Goal: Task Accomplishment & Management: Manage account settings

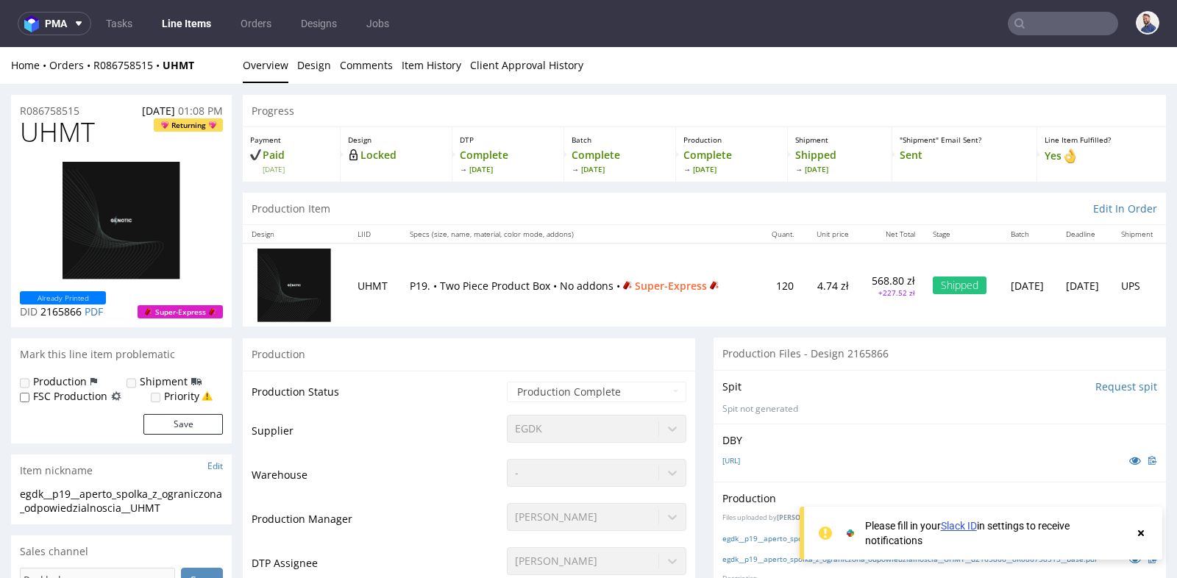
click at [698, 324] on td "P19. • Two Piece Product Box • No addons • Super-Express" at bounding box center [580, 284] width 359 height 83
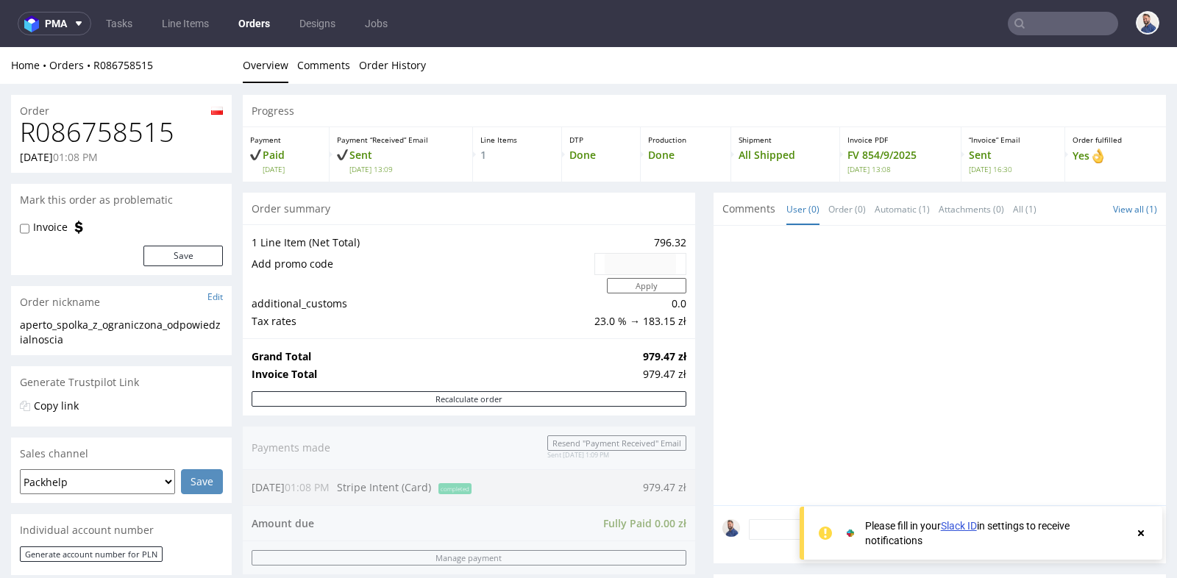
click at [696, 355] on div "Progress Payment Paid Wed 10 Sep Payment “Received” Email Sent Wed 10 Sep 13:09…" at bounding box center [704, 531] width 923 height 873
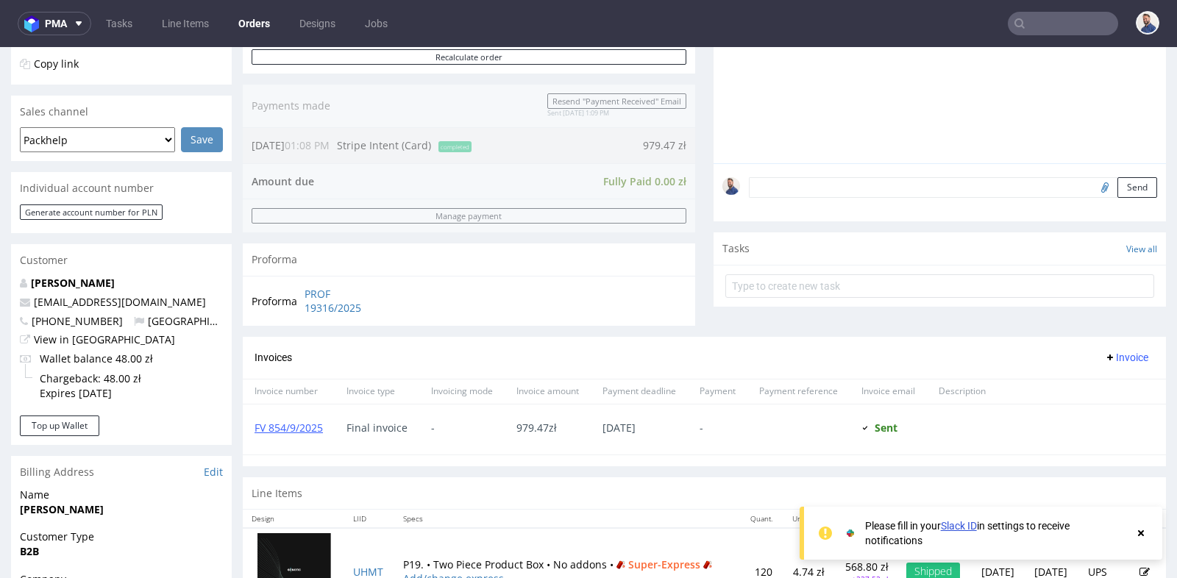
scroll to position [359, 0]
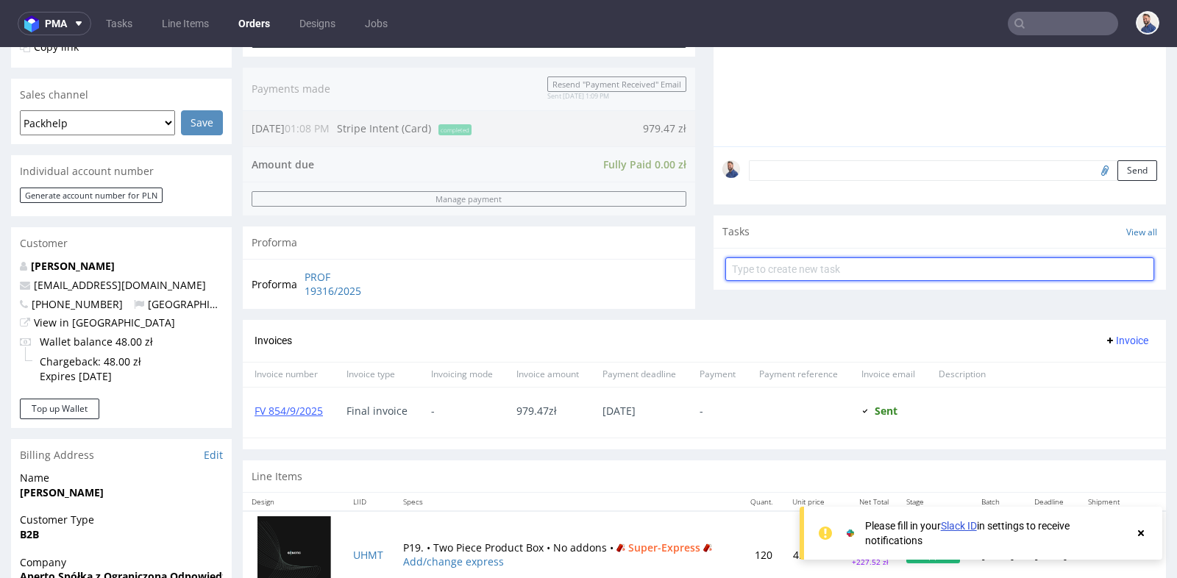
click at [803, 266] on input "text" at bounding box center [939, 269] width 429 height 24
type input "refund"
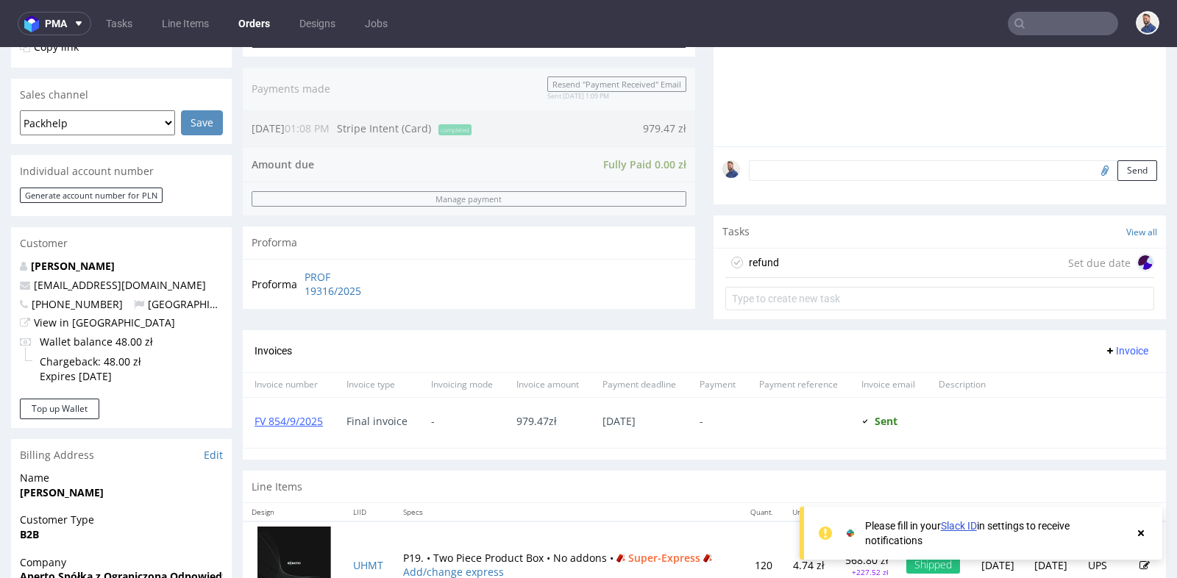
click at [874, 262] on div "refund Set due date" at bounding box center [939, 263] width 429 height 29
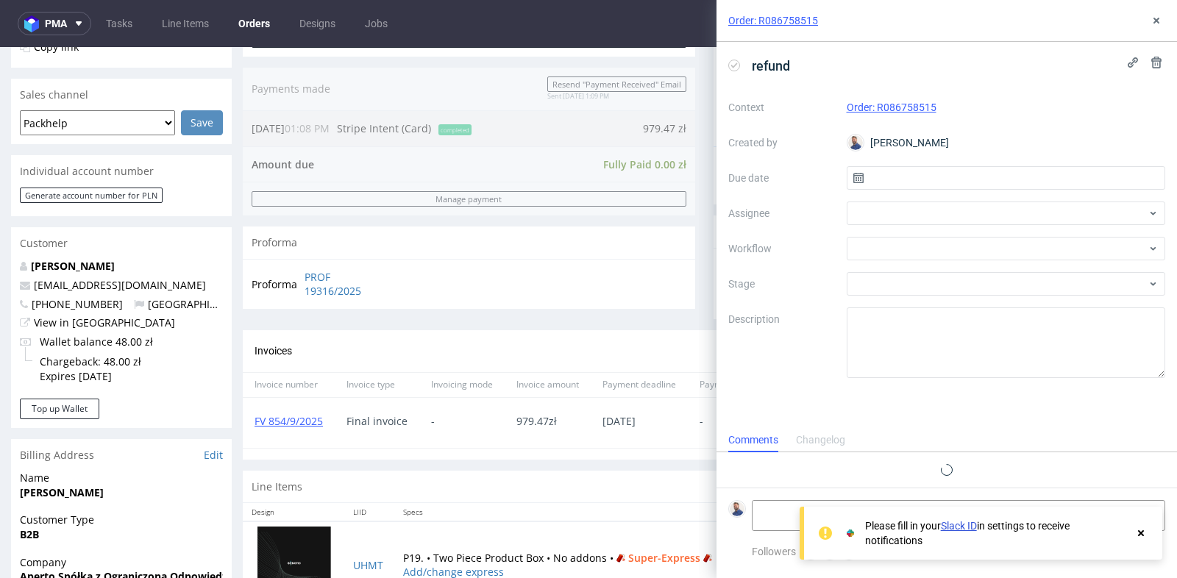
scroll to position [11, 0]
click at [924, 173] on input "text" at bounding box center [1006, 178] width 319 height 24
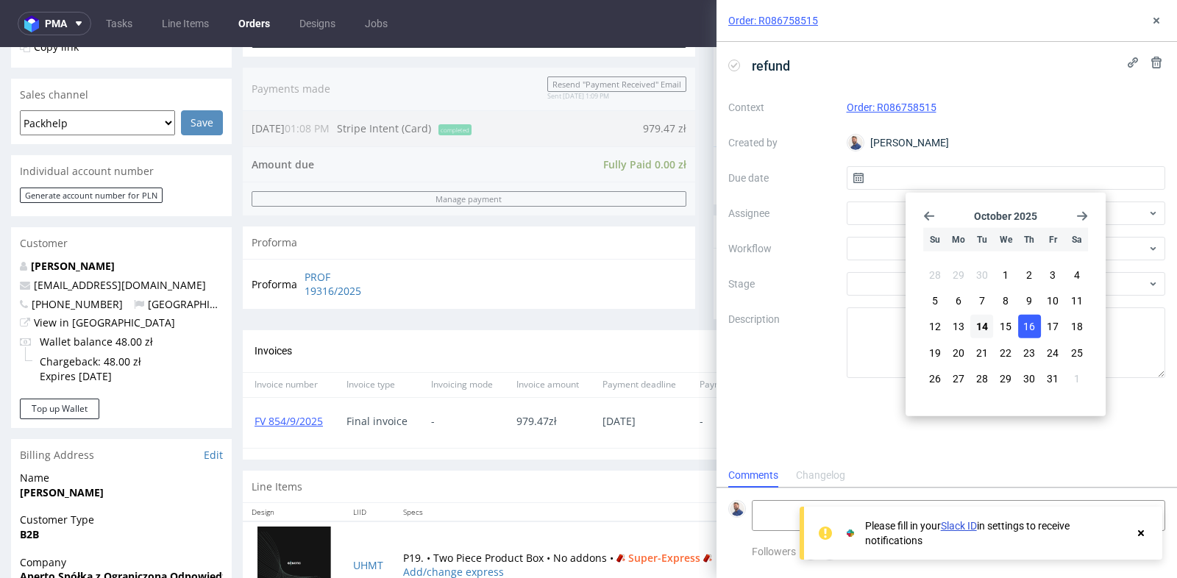
click at [1028, 324] on span "16" at bounding box center [1029, 326] width 12 height 15
type input "16/10/2025"
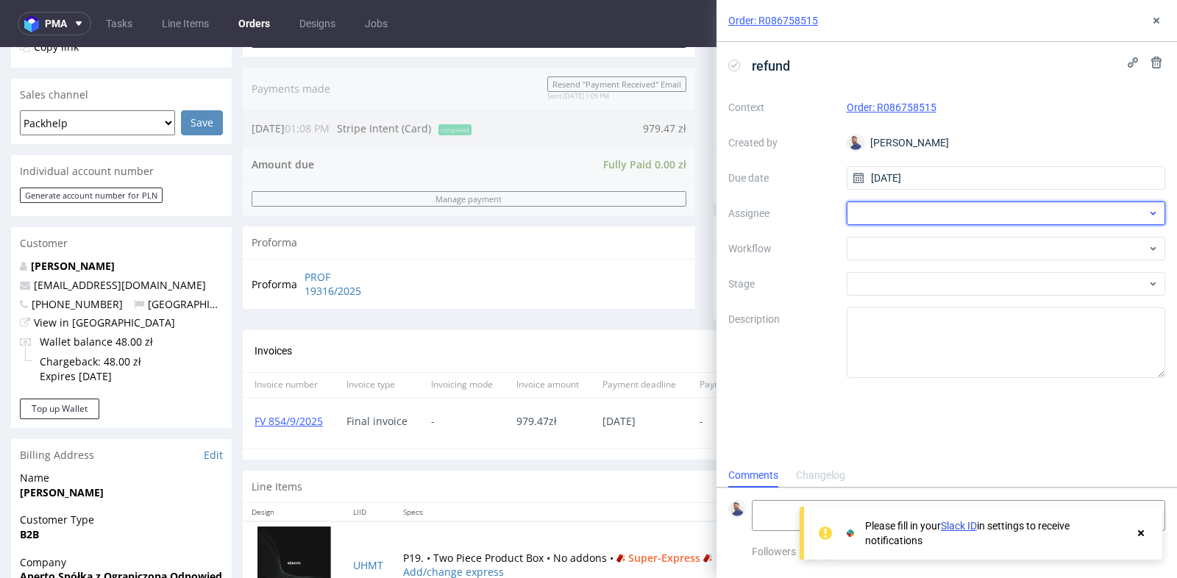
click at [859, 216] on div at bounding box center [1006, 214] width 319 height 24
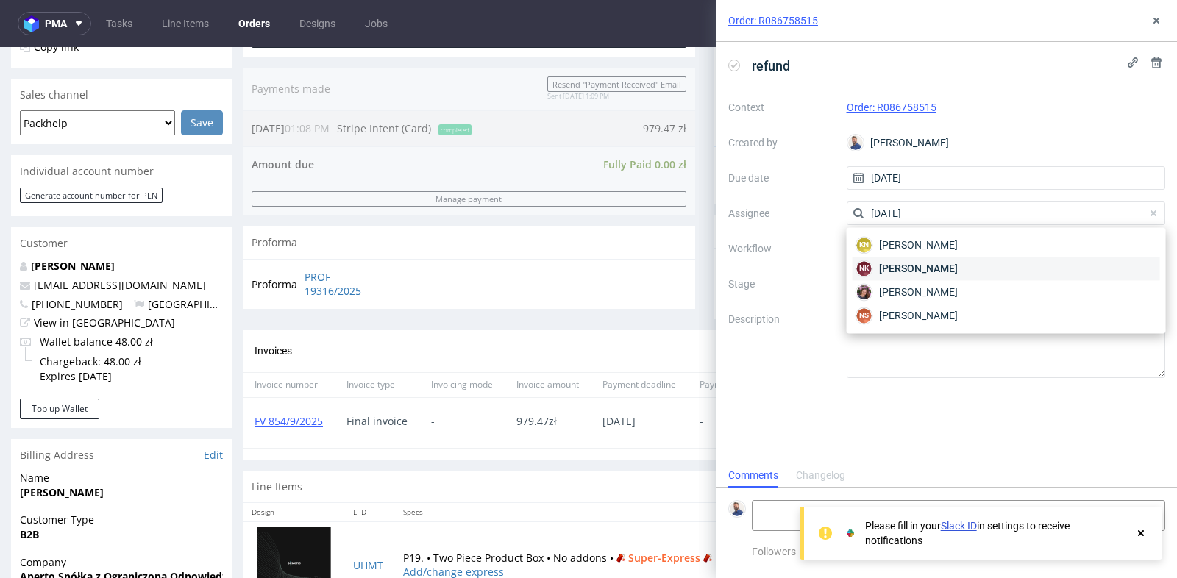
type input "natal"
click at [886, 262] on span "Natalia Kaczorowska" at bounding box center [918, 268] width 79 height 15
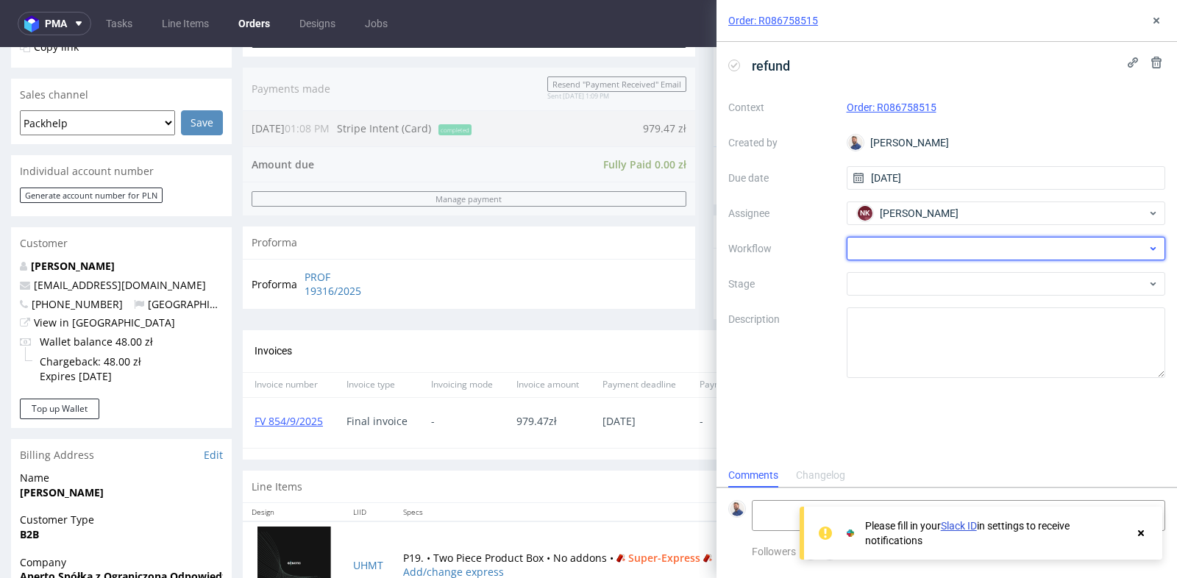
click at [887, 255] on div at bounding box center [1006, 249] width 319 height 24
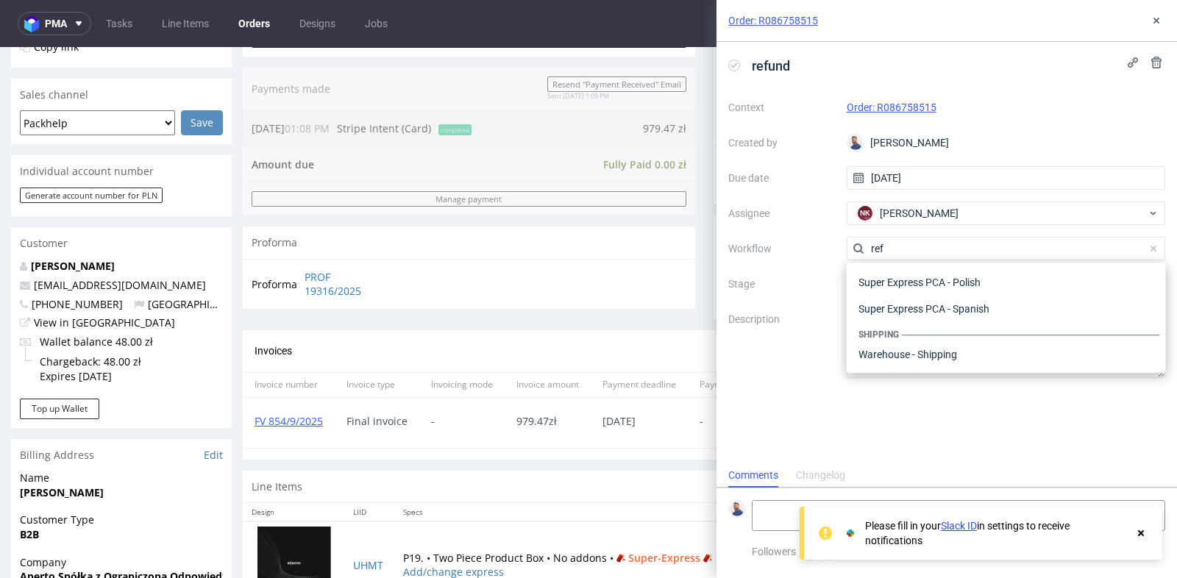
scroll to position [79, 0]
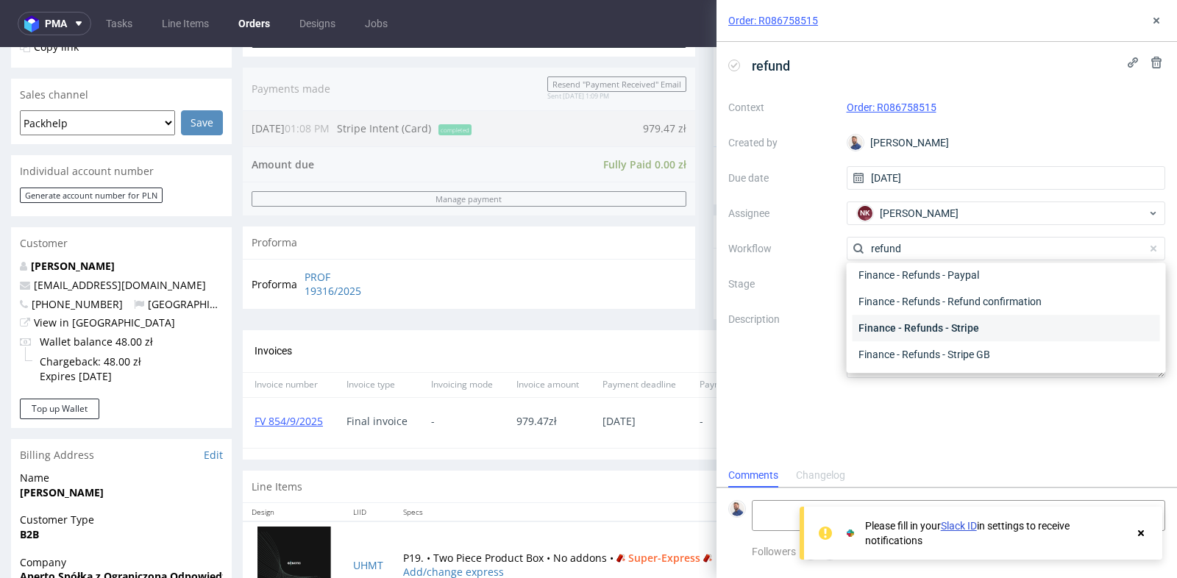
type input "refund"
click at [896, 320] on div "Finance - Refunds - Stripe" at bounding box center [1005, 328] width 307 height 26
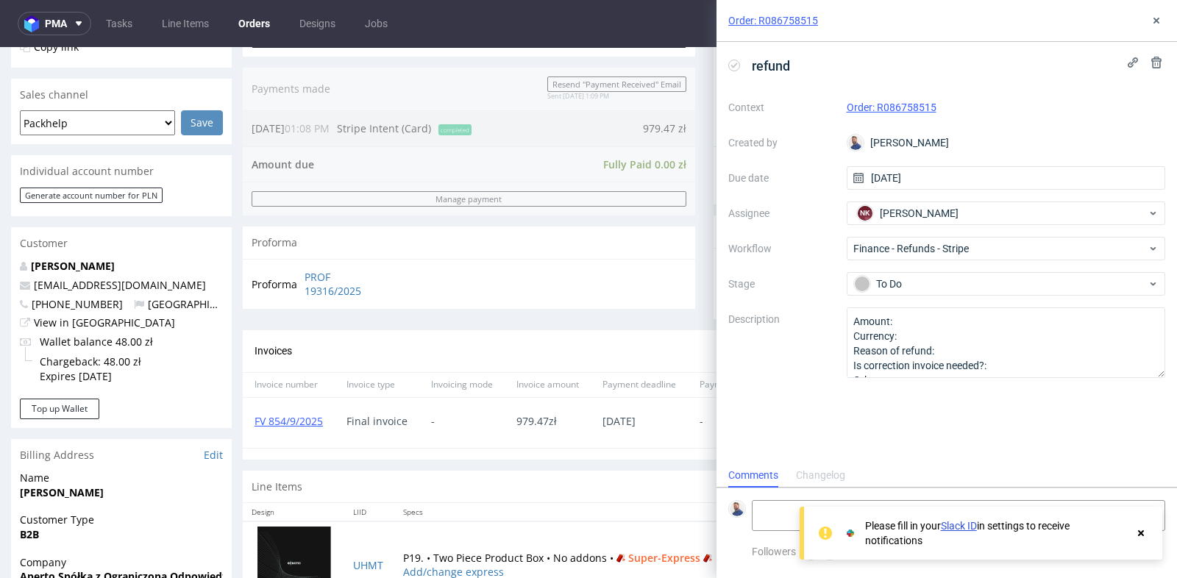
click at [684, 474] on div "Line Items" at bounding box center [704, 487] width 923 height 32
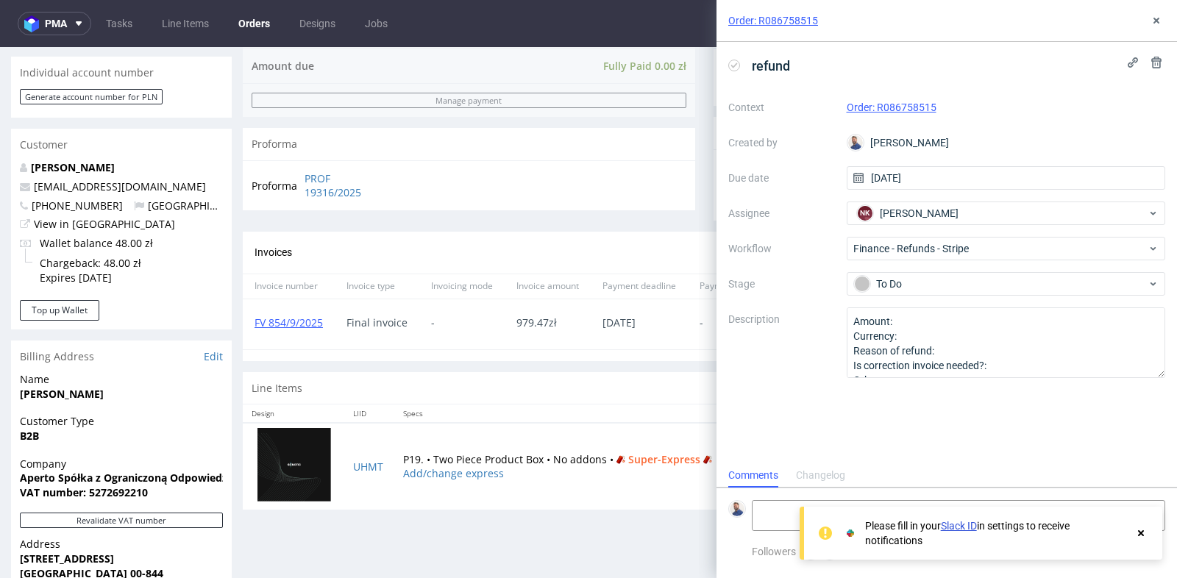
scroll to position [490, 0]
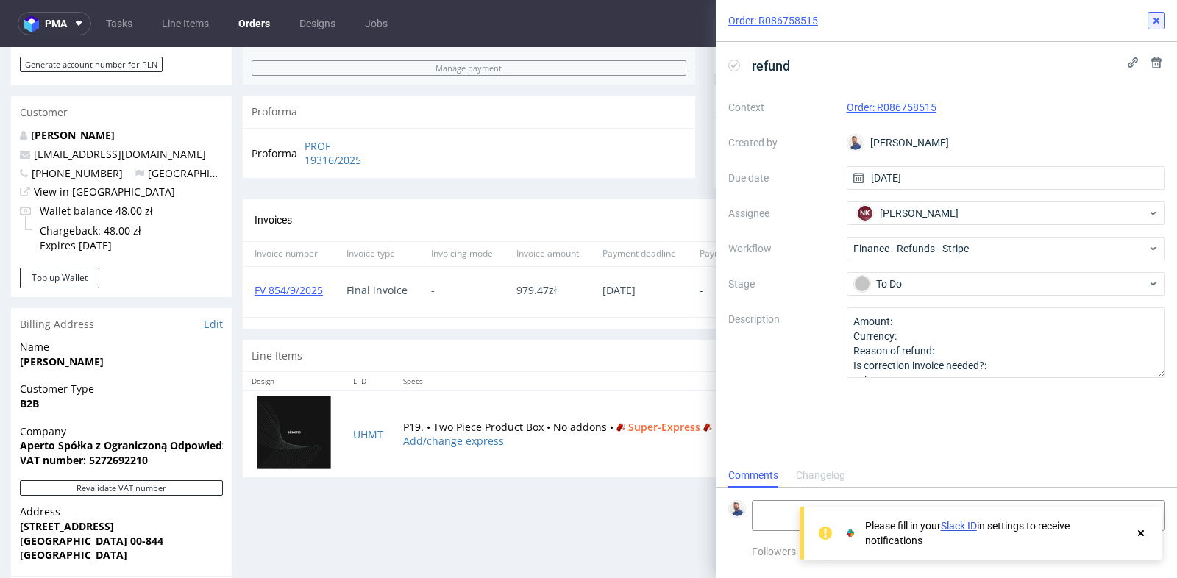
click at [1152, 22] on icon at bounding box center [1156, 21] width 12 height 12
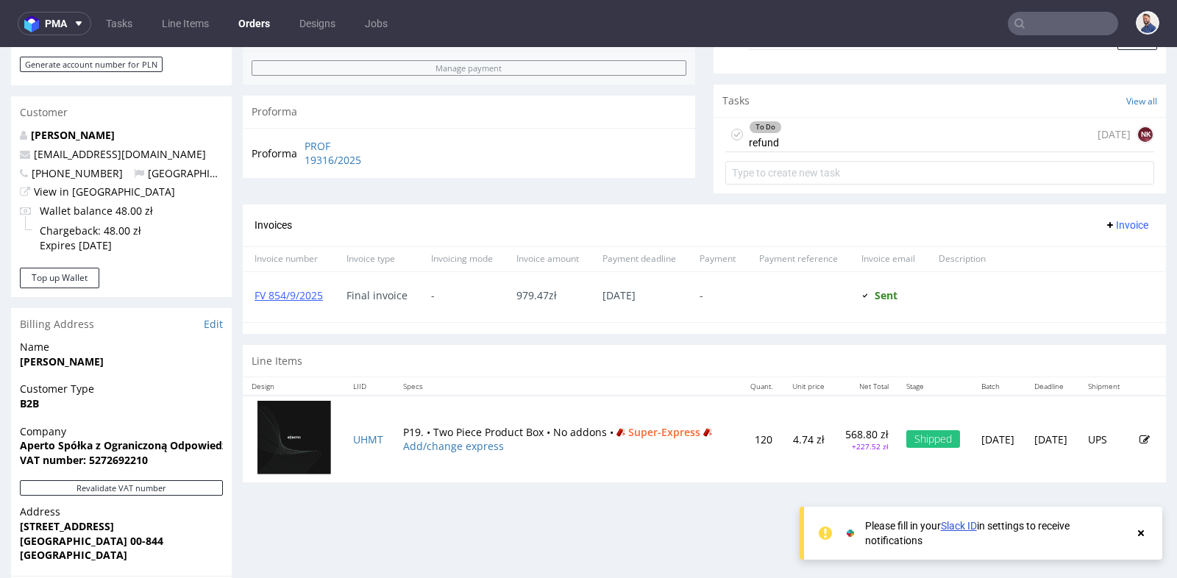
click at [799, 128] on div "To Do refund in 2 days NK" at bounding box center [939, 135] width 429 height 35
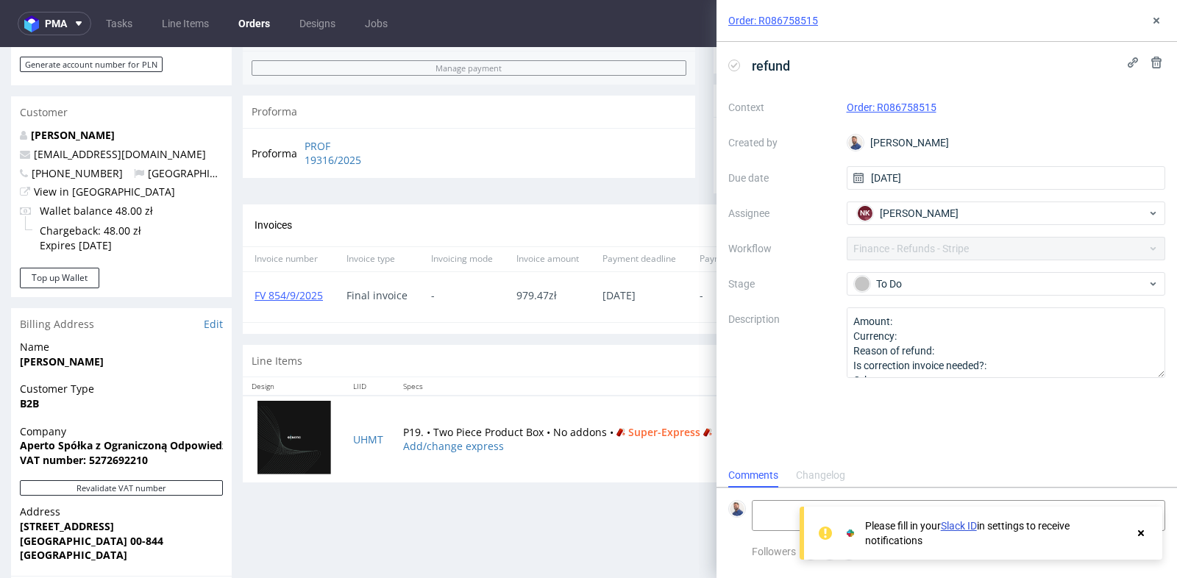
scroll to position [11, 0]
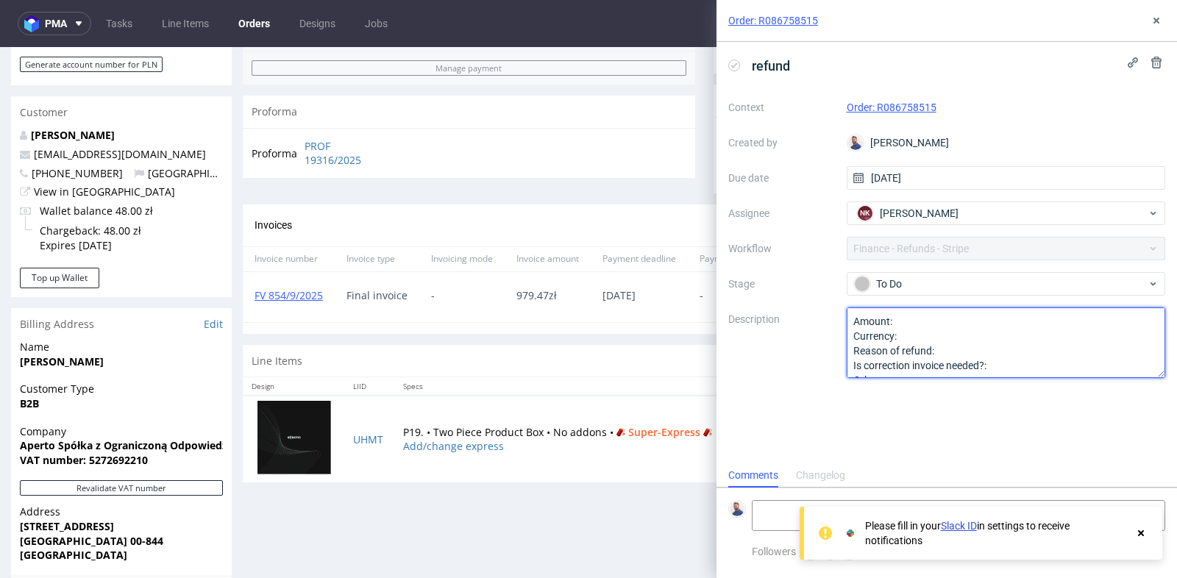
click at [952, 316] on textarea "Amount: Currency: Reason of refund: Is correction invoice needed?: Other:" at bounding box center [1006, 342] width 319 height 71
click at [960, 342] on textarea "Amount: 113 Currency: Reason of refund: Is correction invoice needed?: Other:" at bounding box center [1006, 342] width 319 height 71
click at [965, 350] on textarea "Amount: 113 Currency: Reason of refund: Is correction invoice needed?: Other:" at bounding box center [1006, 342] width 319 height 71
click at [1050, 359] on textarea "Amount: 113.76 Currency: PLN Reason of refund: Opóźnienie 1 dzień w dostawie, z…" at bounding box center [1006, 342] width 319 height 71
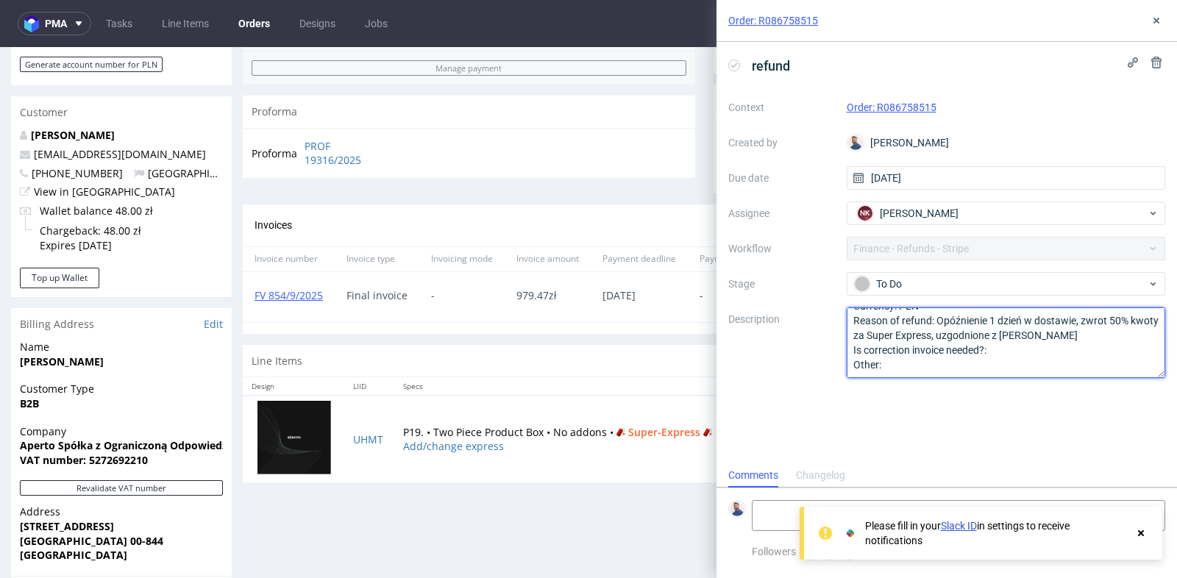
click at [1033, 352] on textarea "Amount: 113.76 Currency: PLN Reason of refund: Opóźnienie 1 dzień w dostawie, z…" at bounding box center [1006, 342] width 319 height 71
type textarea "Amount: 113.76 Currency: PLN Reason of refund: Opóźnienie 1 dzień w dostawie, z…"
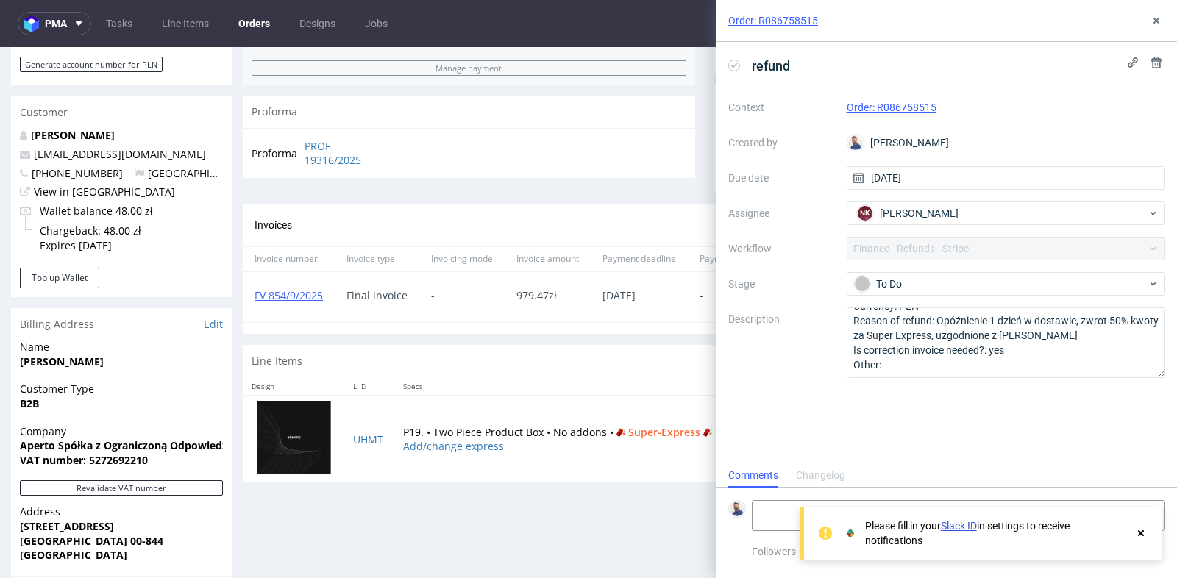
click at [1140, 533] on use at bounding box center [1141, 533] width 6 height 6
click at [1156, 26] on icon at bounding box center [1156, 21] width 12 height 12
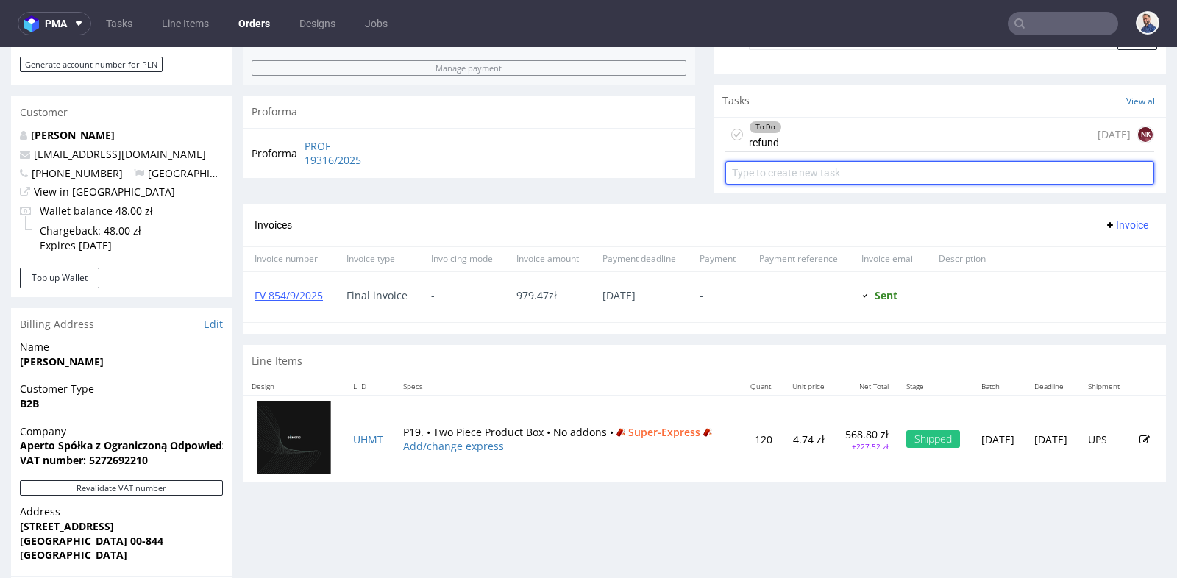
click at [897, 180] on input "text" at bounding box center [939, 173] width 429 height 24
type input "correction invoice"
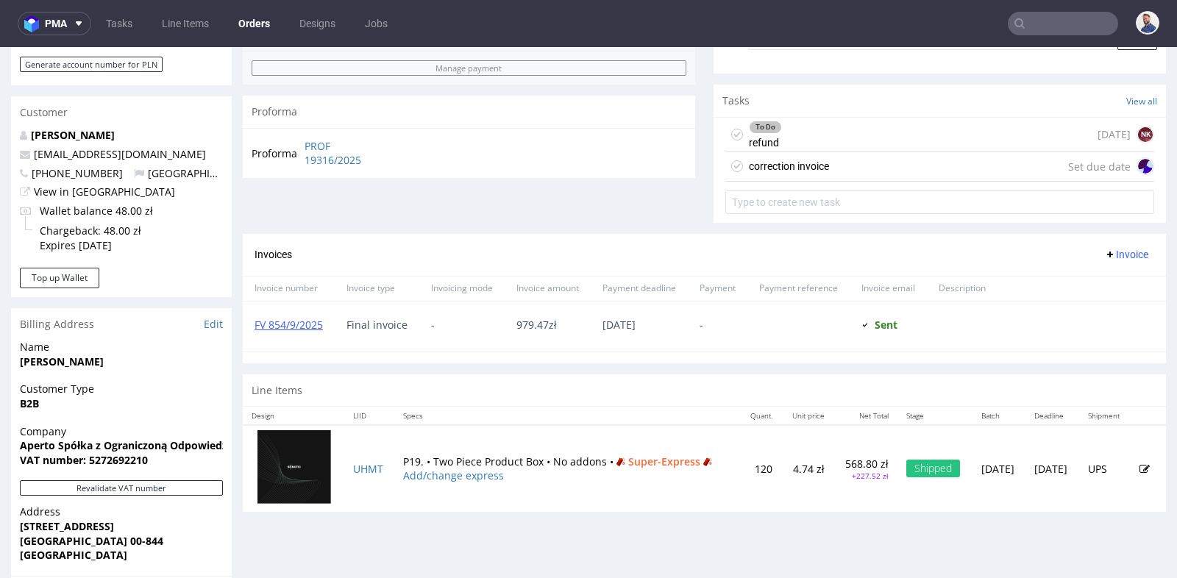
click at [922, 163] on div "correction invoice Set due date" at bounding box center [939, 166] width 429 height 29
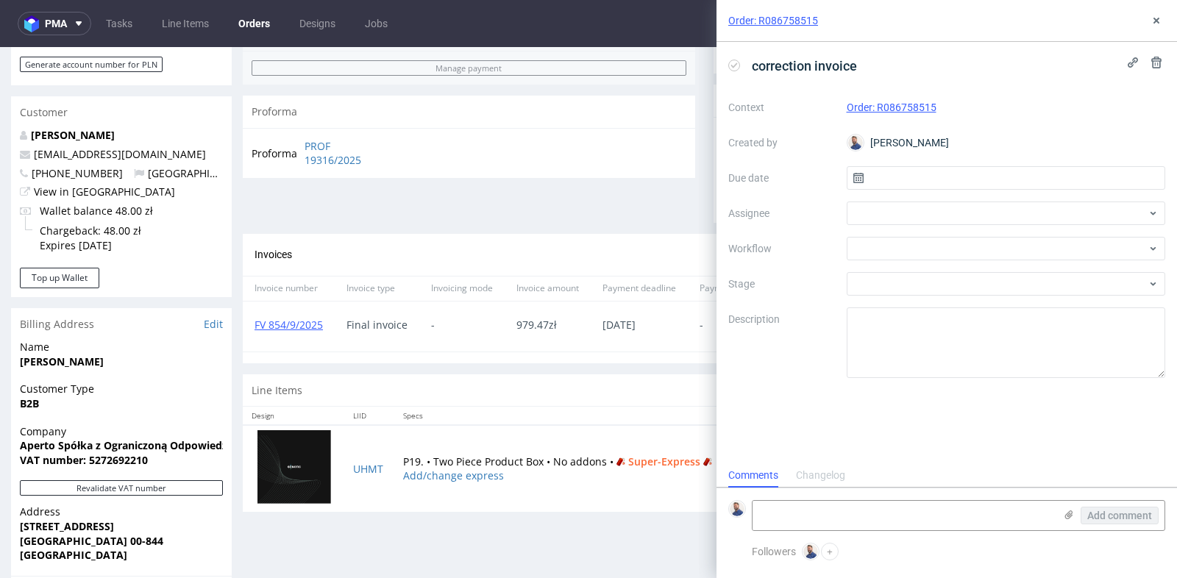
scroll to position [11, 0]
click at [933, 169] on input "text" at bounding box center [1006, 178] width 319 height 24
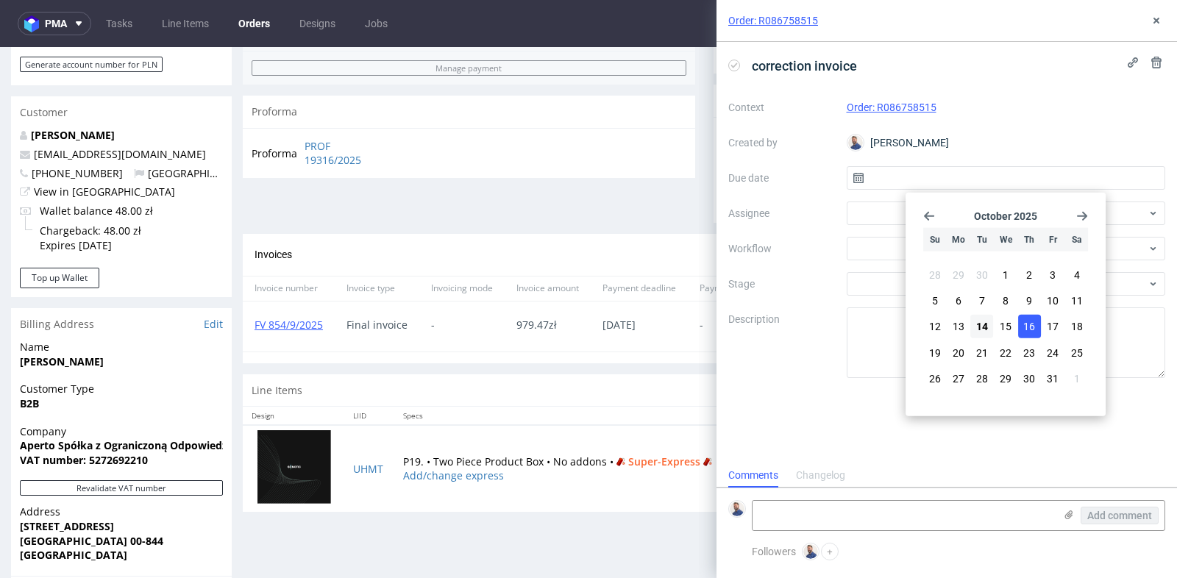
click at [1022, 318] on button "16" at bounding box center [1029, 327] width 23 height 24
type input "16/10/2025"
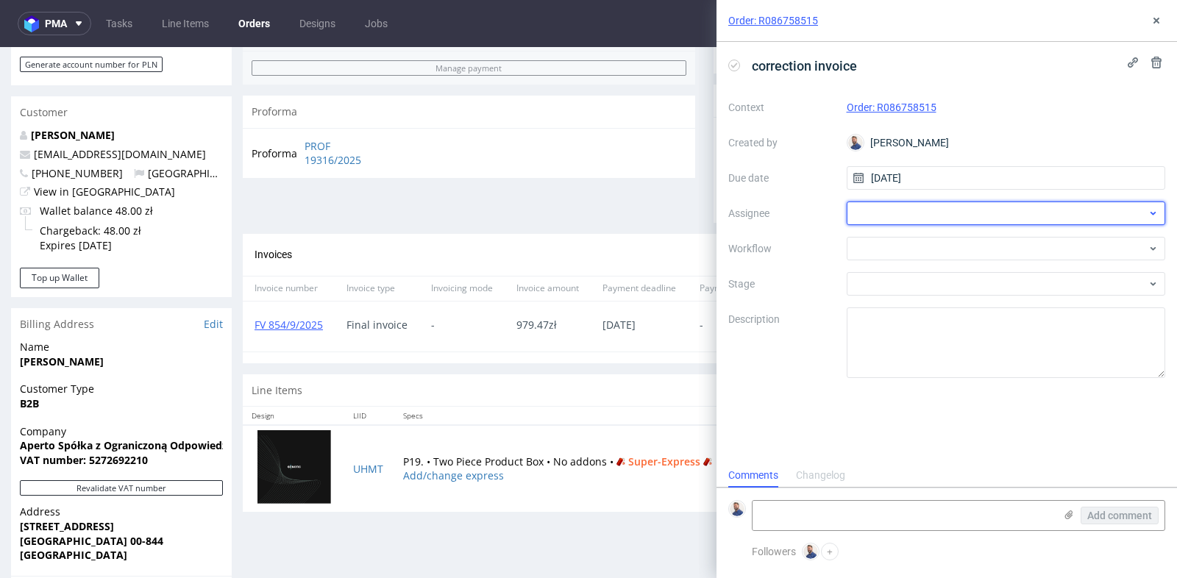
click at [894, 224] on div at bounding box center [1006, 214] width 319 height 24
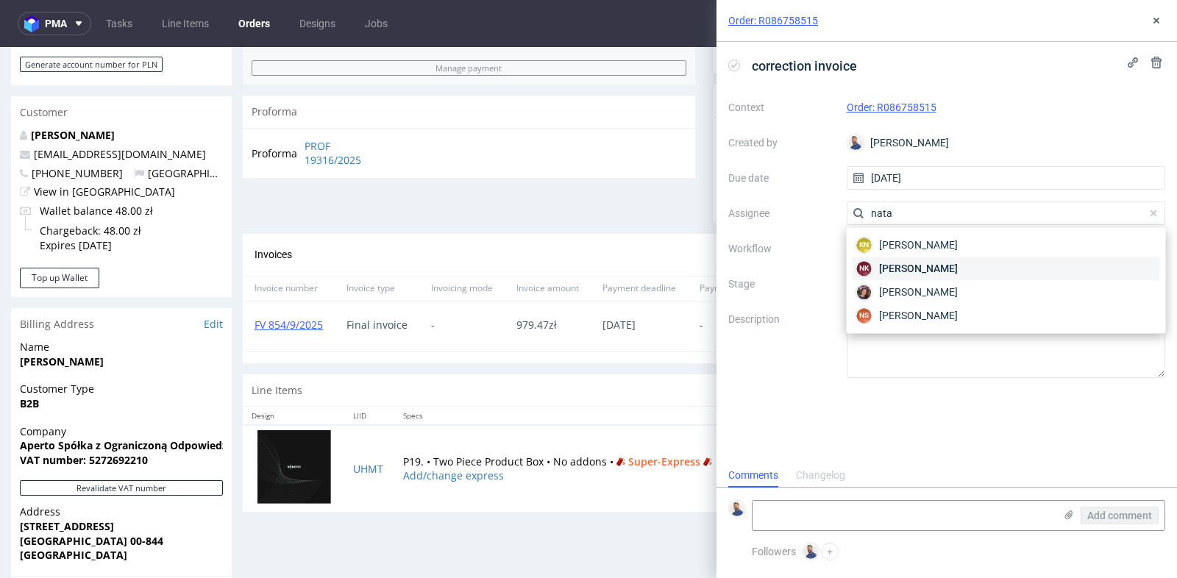
type input "nata"
click at [900, 263] on span "Natalia Kaczorowska" at bounding box center [918, 268] width 79 height 15
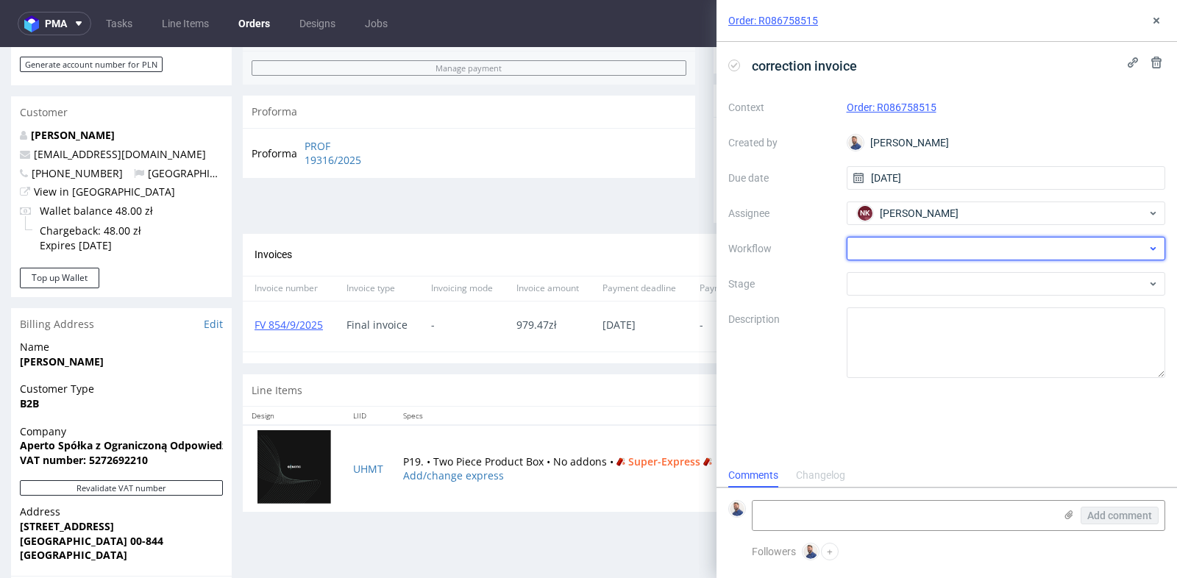
click at [908, 244] on div at bounding box center [1006, 249] width 319 height 24
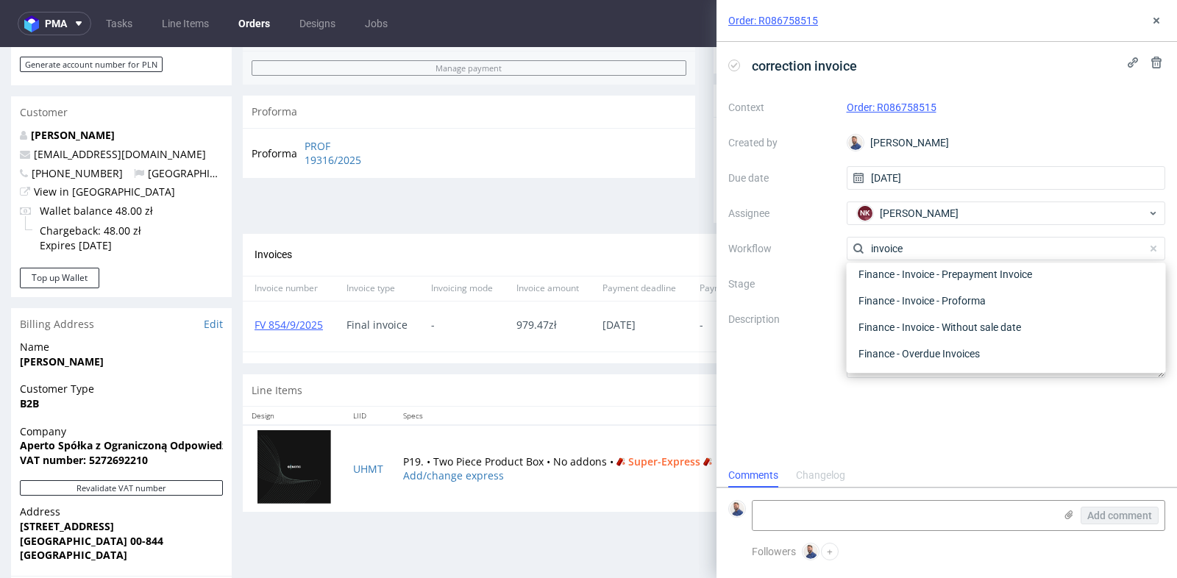
scroll to position [105, 0]
type input "invoice"
click at [942, 303] on div "Finance - Invoice - Correction Invoice" at bounding box center [1005, 301] width 307 height 26
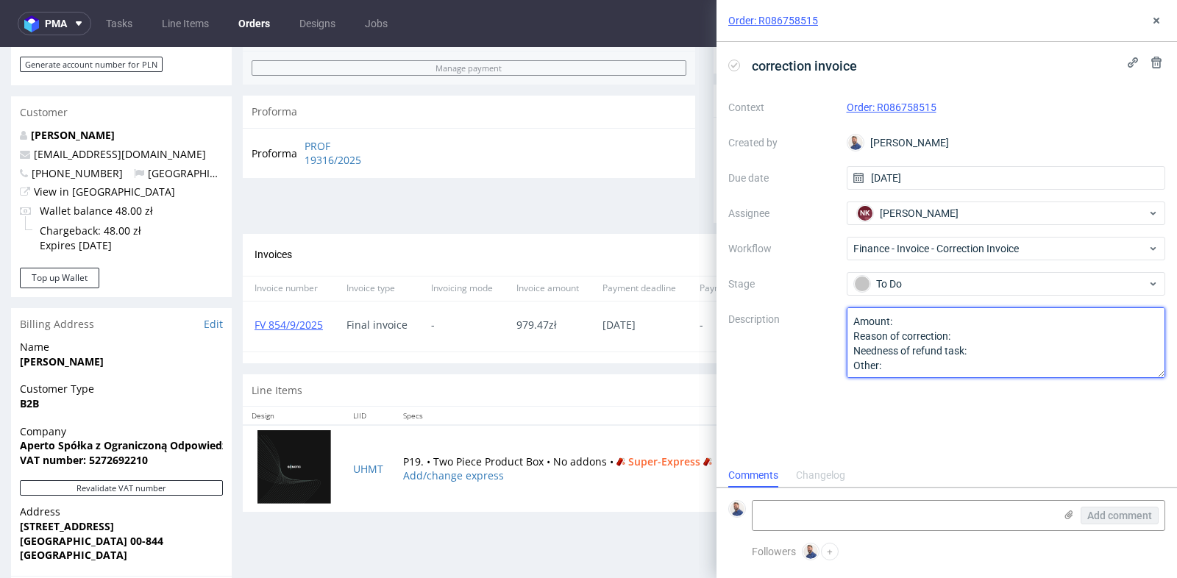
click at [953, 320] on textarea "Amount: Reason of correction: Needness of refund task: Other:" at bounding box center [1006, 342] width 319 height 71
click at [993, 332] on textarea "Amount: 979.47-113. Reason of correction: Needness of refund task: Other:" at bounding box center [1006, 342] width 319 height 71
click at [997, 352] on textarea "Amount: 979.47-113. Reason of correction: Needness of refund task: Other:" at bounding box center [1006, 342] width 319 height 71
click at [970, 317] on textarea "Amount: 979.47-113. Reason of correction: Needness of refund task: Other:" at bounding box center [1006, 342] width 319 height 71
type textarea "Amount: 979.47-113.76 PLN Reason of correction: refund Needness of refund task:…"
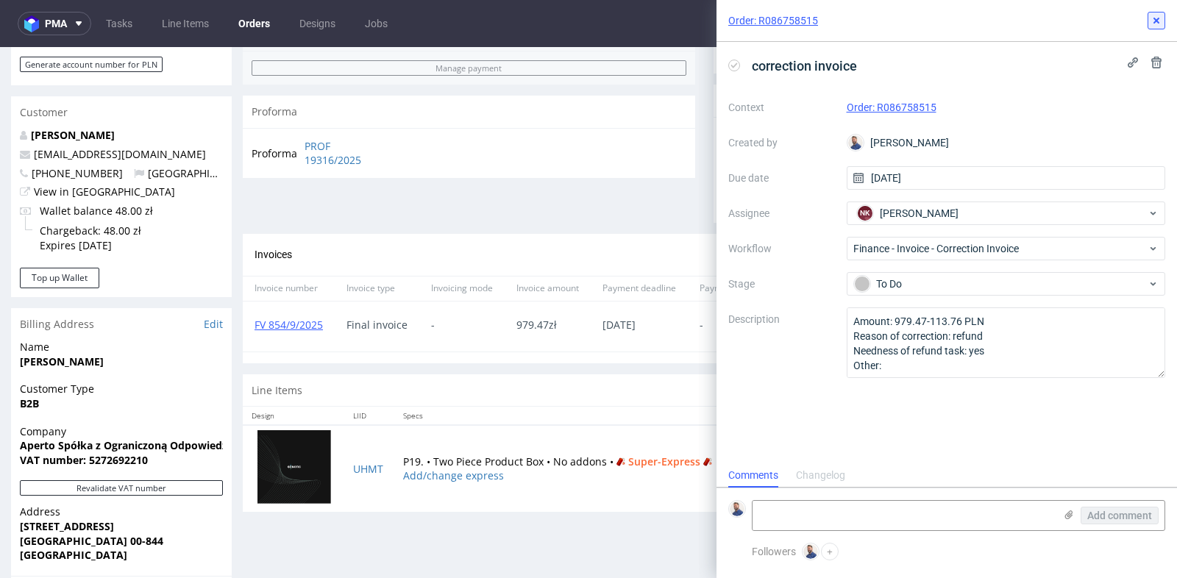
click at [1157, 19] on use at bounding box center [1156, 21] width 6 height 6
